Goal: Understand process/instructions

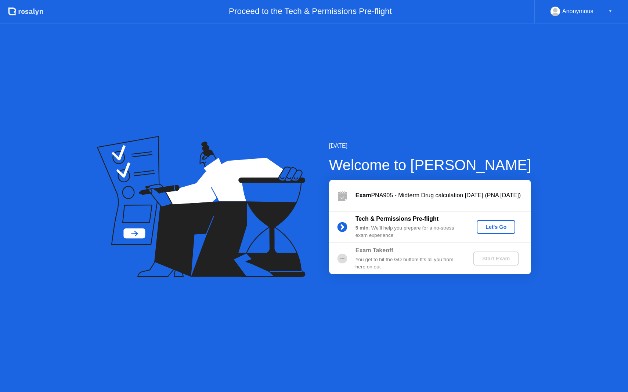
click at [493, 226] on div "Let's Go" at bounding box center [495, 227] width 33 height 6
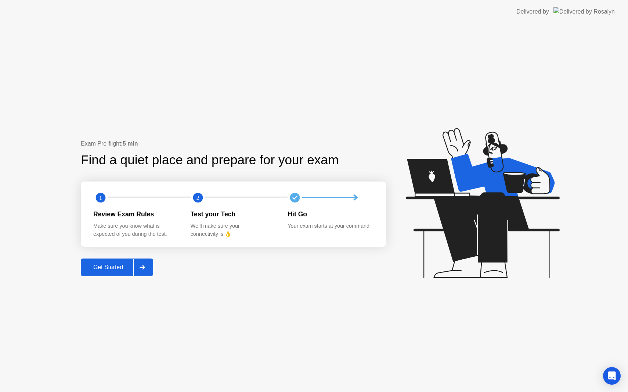
click at [103, 269] on div "Get Started" at bounding box center [108, 267] width 50 height 7
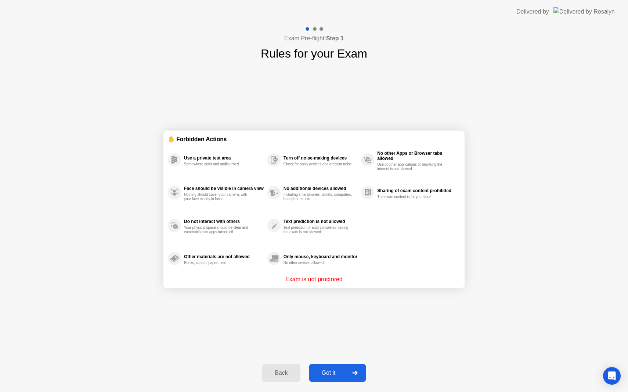
click at [326, 368] on button "Got it" at bounding box center [337, 373] width 57 height 18
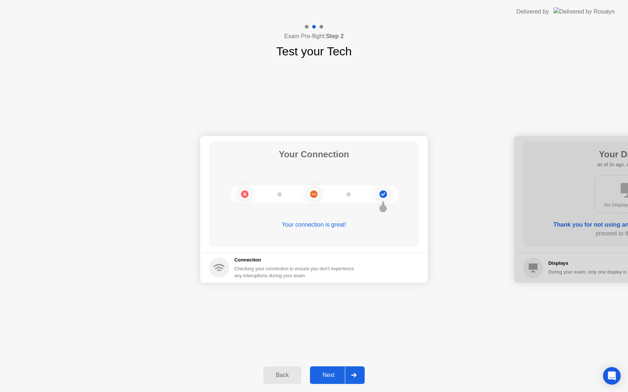
click at [326, 370] on button "Next" at bounding box center [337, 376] width 55 height 18
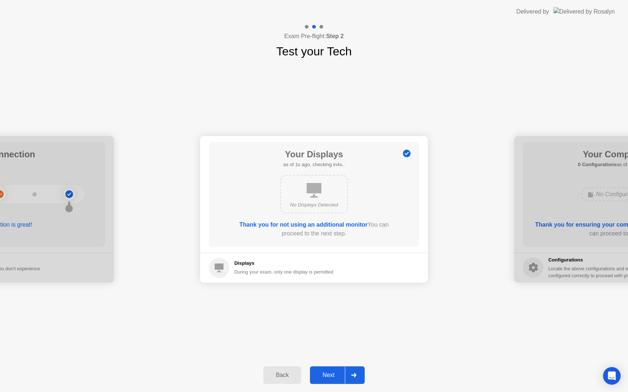
click at [329, 378] on div "Next" at bounding box center [328, 375] width 33 height 7
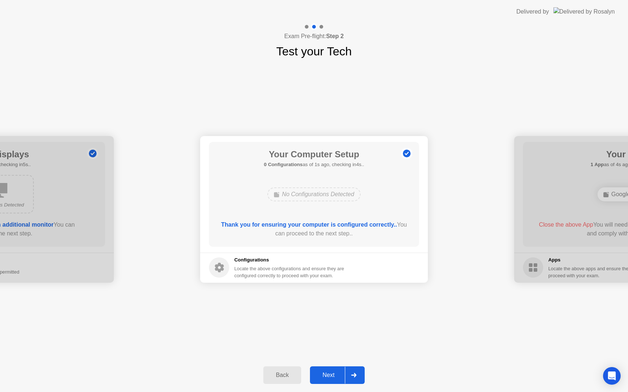
click at [326, 378] on div "Next" at bounding box center [328, 375] width 33 height 7
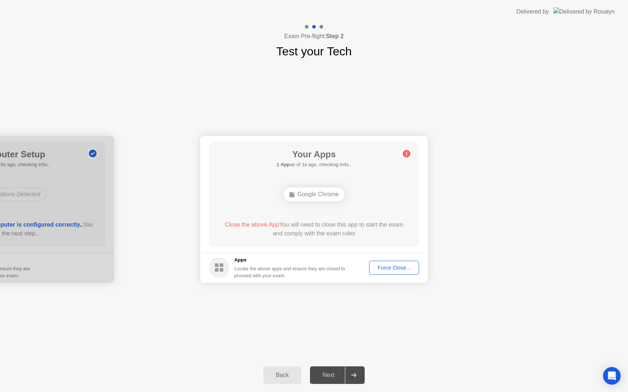
click at [393, 267] on div "Force Close..." at bounding box center [393, 268] width 45 height 6
click at [406, 152] on icon at bounding box center [406, 154] width 1 height 4
click at [292, 373] on div "Back" at bounding box center [281, 375] width 33 height 7
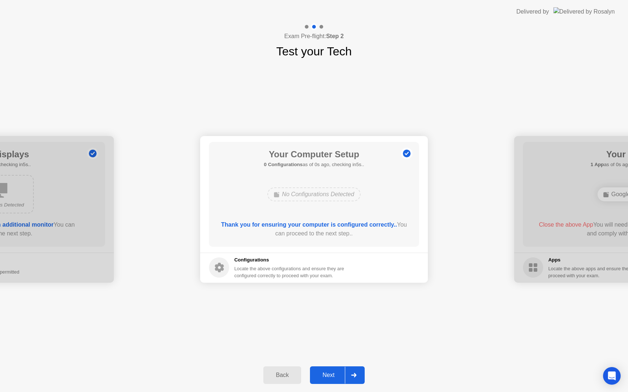
click at [284, 379] on div "Back" at bounding box center [281, 375] width 33 height 7
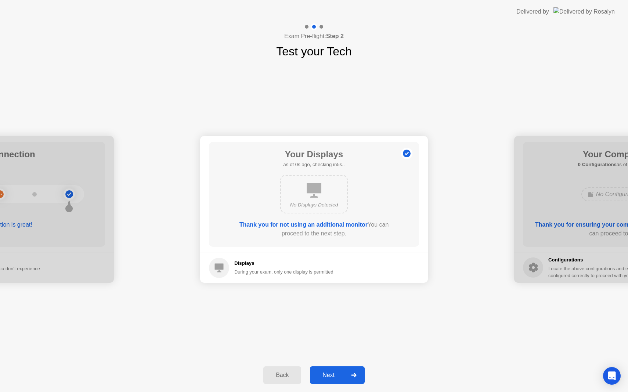
click at [284, 379] on div "Back" at bounding box center [281, 375] width 33 height 7
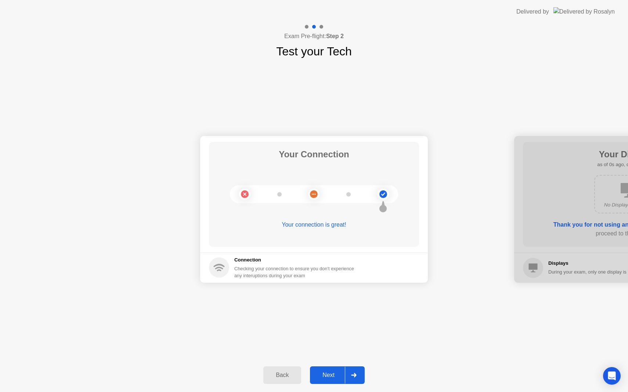
click at [284, 379] on div "Back" at bounding box center [281, 375] width 33 height 7
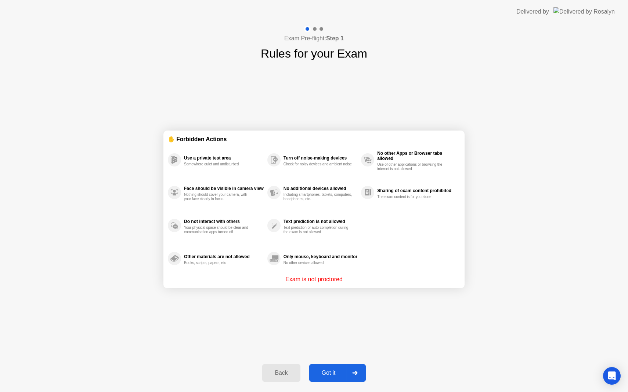
click at [278, 375] on div "Back" at bounding box center [280, 373] width 33 height 7
